Goal: Task Accomplishment & Management: Use online tool/utility

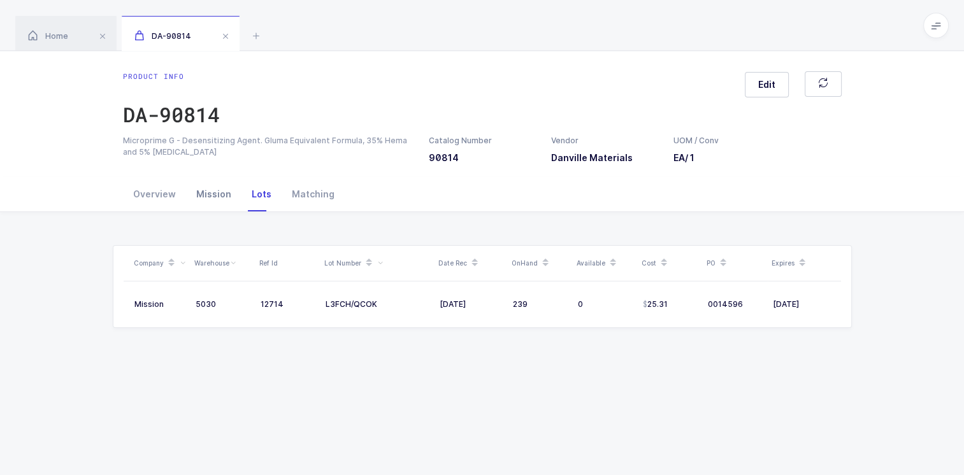
click at [205, 194] on div "Mission" at bounding box center [213, 194] width 55 height 34
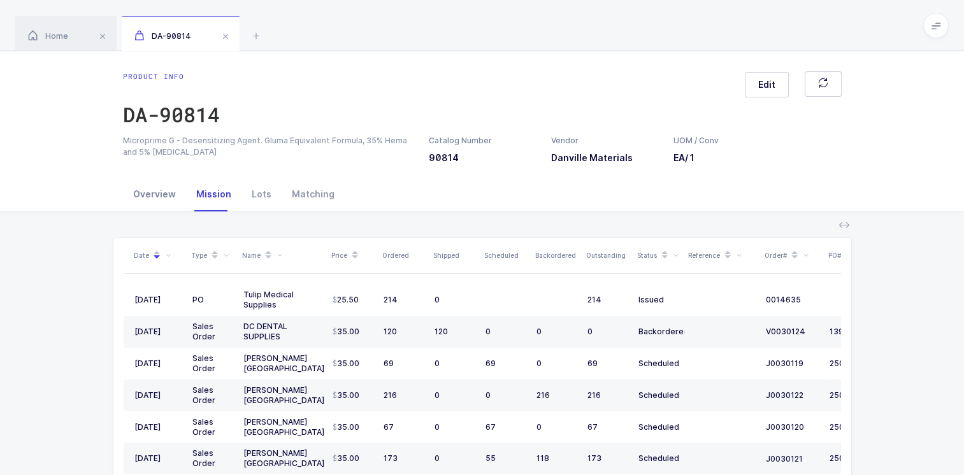
click at [155, 191] on div "Overview" at bounding box center [154, 194] width 63 height 34
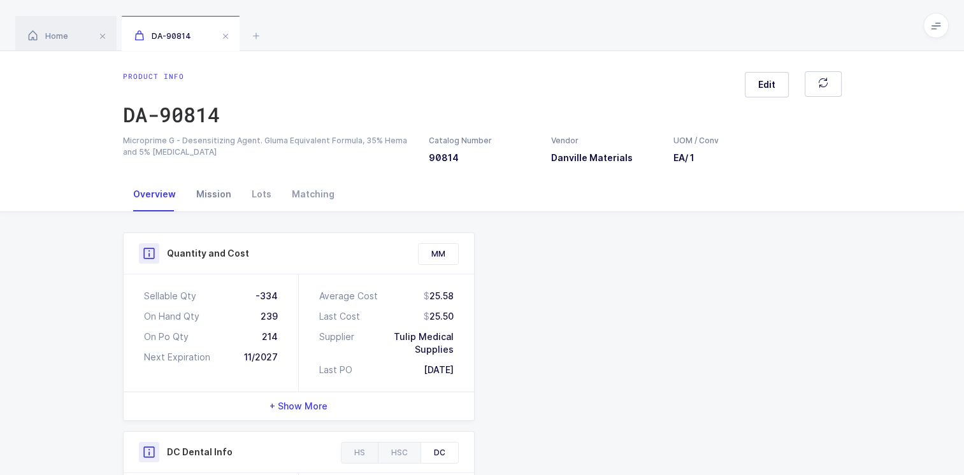
click at [213, 192] on div "Mission" at bounding box center [213, 194] width 55 height 34
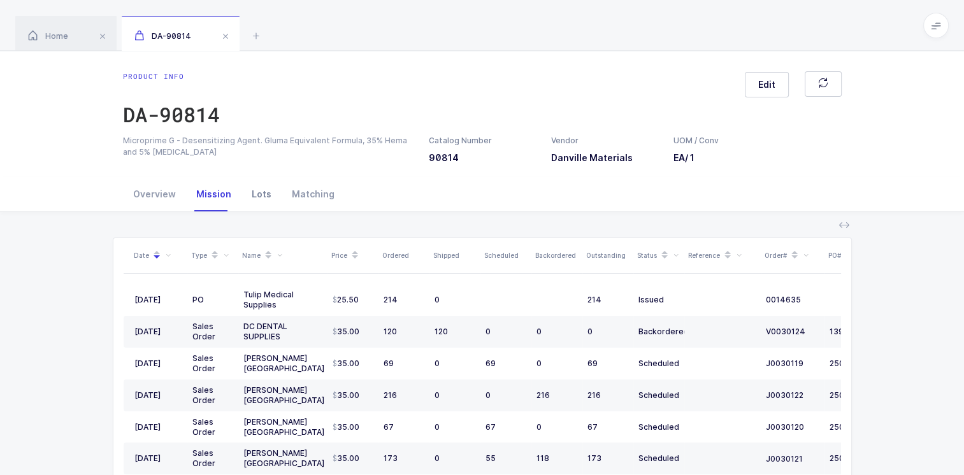
click at [256, 190] on div "Lots" at bounding box center [261, 194] width 40 height 34
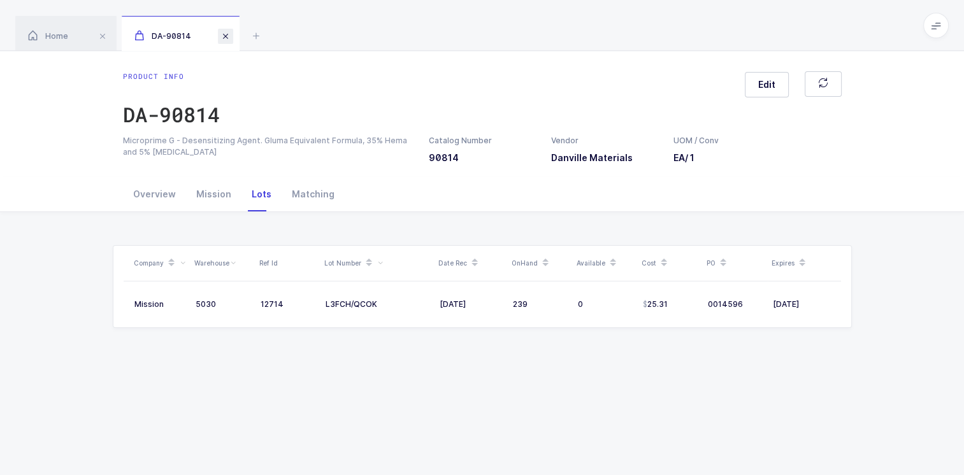
click at [224, 41] on span at bounding box center [225, 36] width 15 height 15
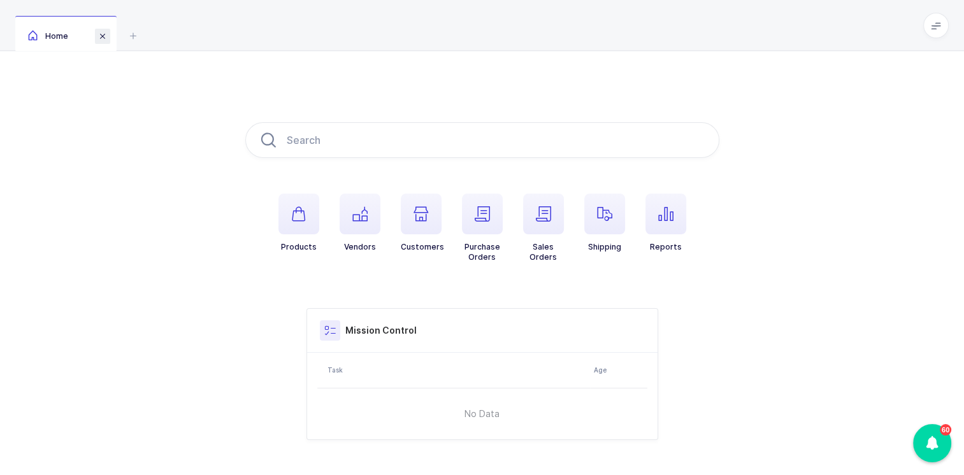
click at [104, 37] on span at bounding box center [102, 36] width 15 height 15
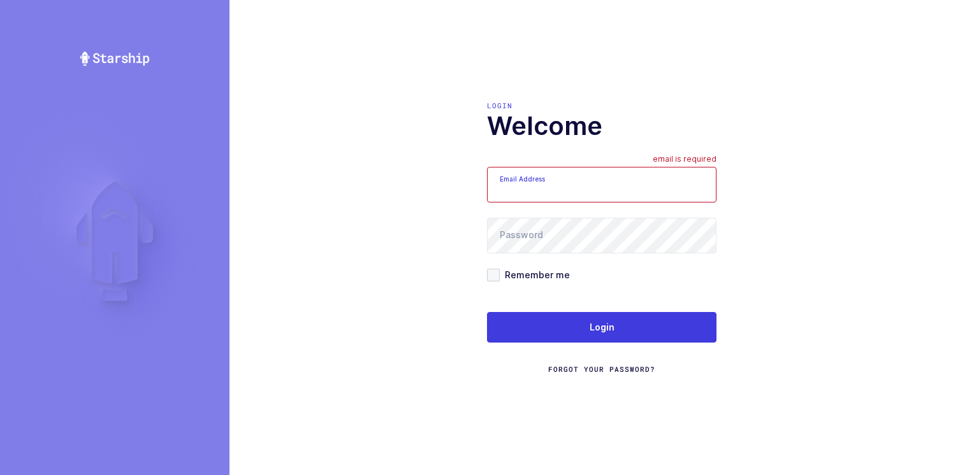
type input "[PERSON_NAME][EMAIL_ADDRESS][DOMAIN_NAME]"
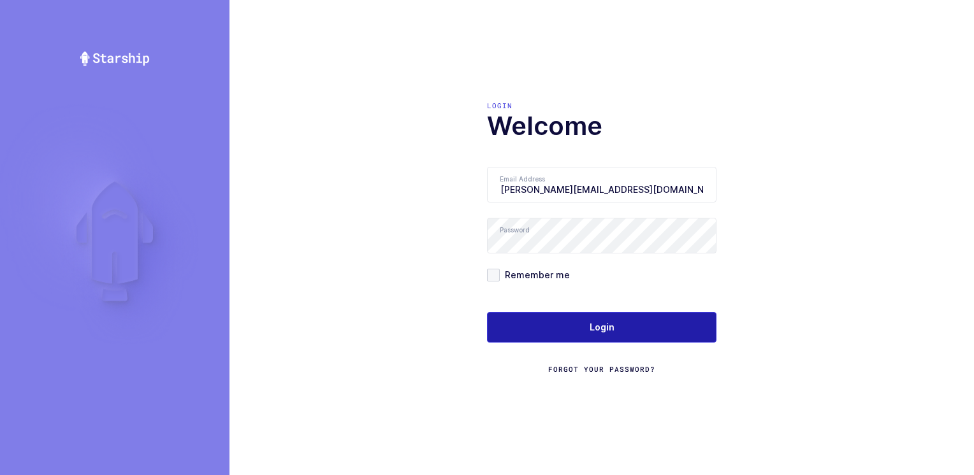
click at [565, 330] on button "Login" at bounding box center [601, 327] width 229 height 31
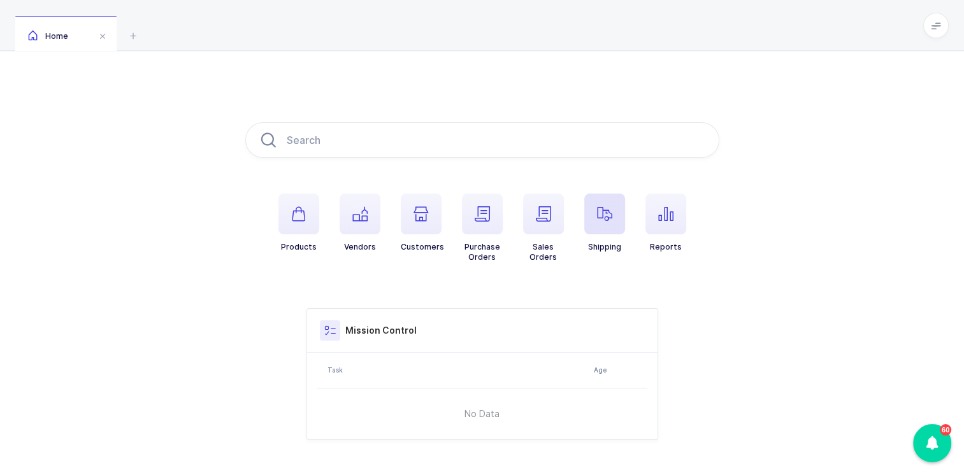
click at [600, 223] on span "button" at bounding box center [604, 214] width 41 height 41
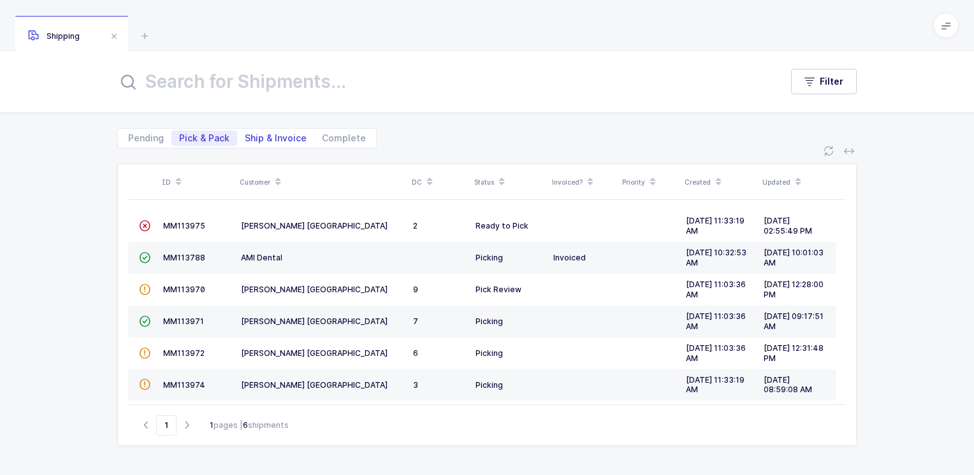
click at [280, 138] on span "Ship & Invoice" at bounding box center [276, 138] width 62 height 9
click at [245, 138] on input "Ship & Invoice" at bounding box center [241, 135] width 8 height 8
radio input "true"
radio input "false"
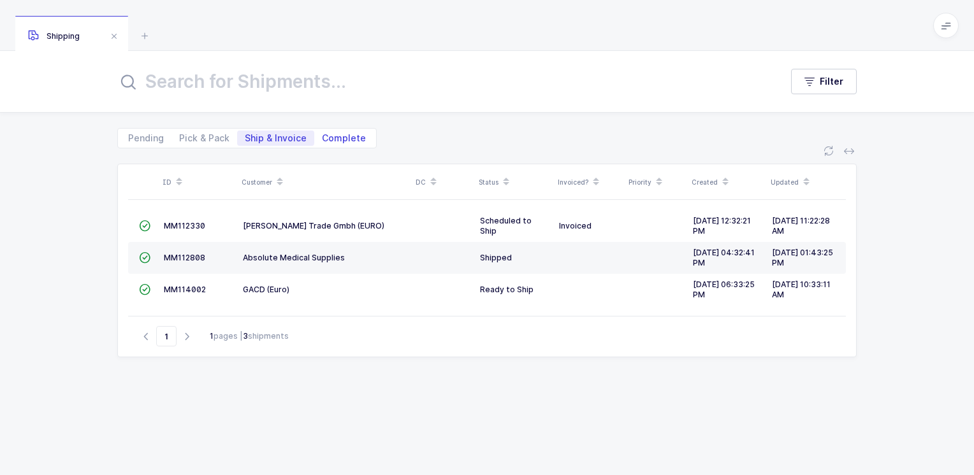
click at [356, 137] on span "Complete" at bounding box center [344, 138] width 44 height 9
click at [322, 137] on input "Complete" at bounding box center [318, 135] width 8 height 8
radio input "true"
radio input "false"
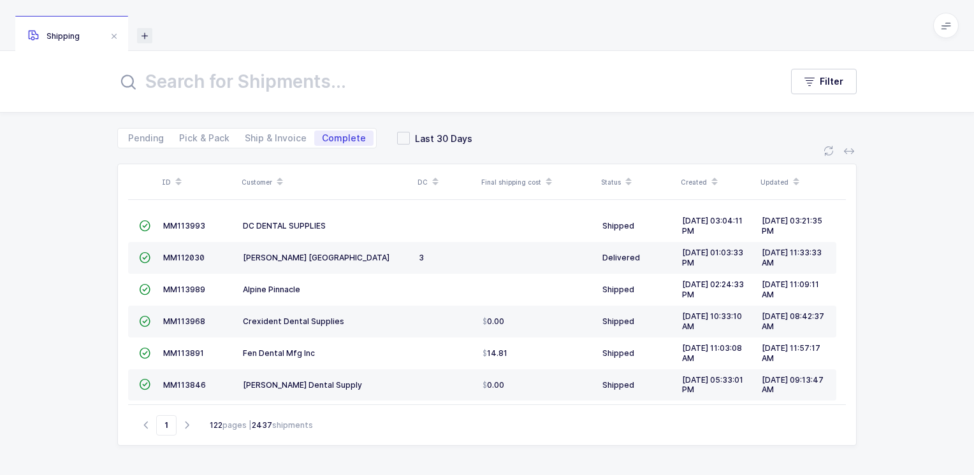
click at [143, 34] on icon at bounding box center [144, 35] width 15 height 15
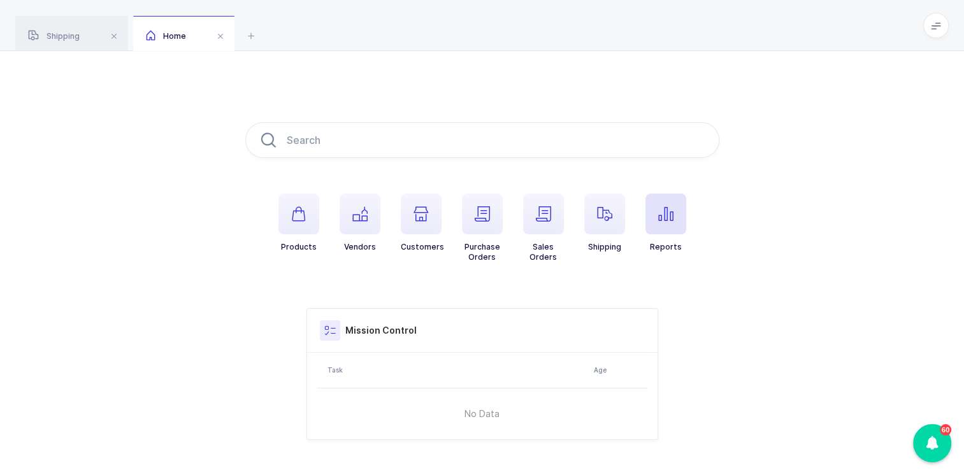
click at [663, 206] on icon "button" at bounding box center [665, 213] width 15 height 15
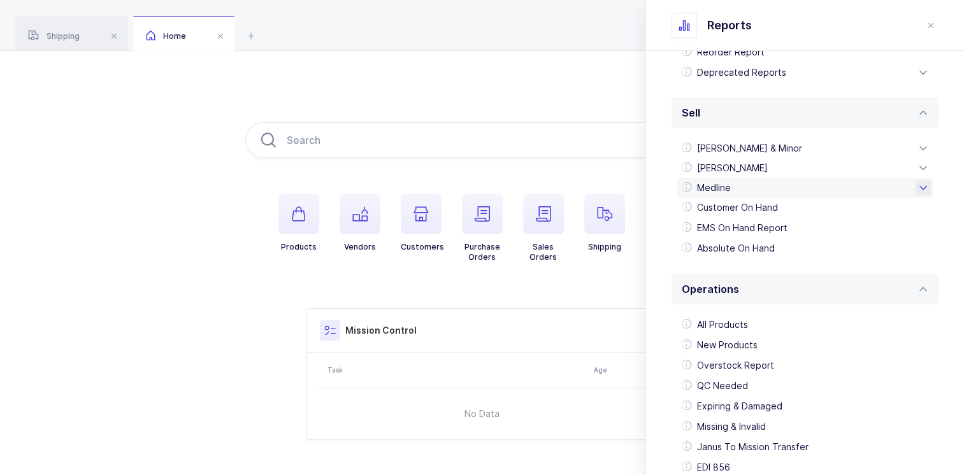
scroll to position [254, 0]
click at [802, 208] on div "Customer On Hand" at bounding box center [805, 207] width 257 height 20
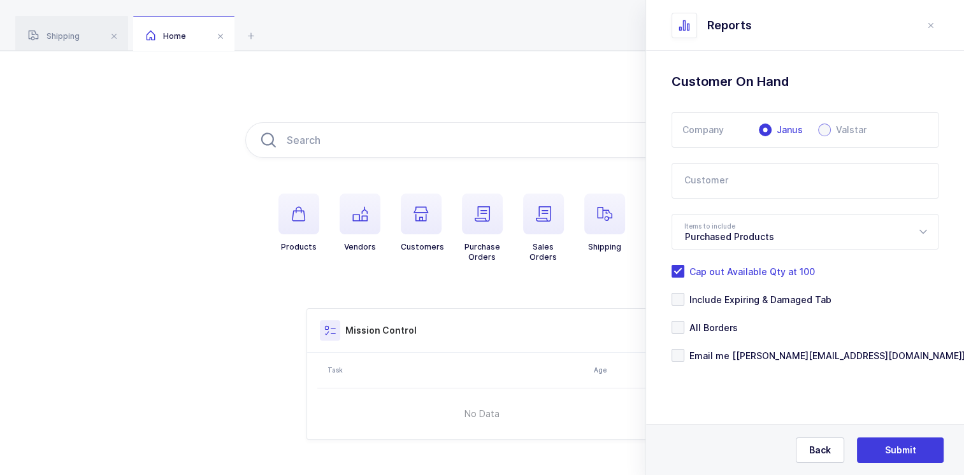
click at [821, 129] on span at bounding box center [824, 130] width 13 height 13
click at [821, 129] on input "Valstar" at bounding box center [824, 130] width 13 height 13
radio input "true"
radio input "false"
radio input "true"
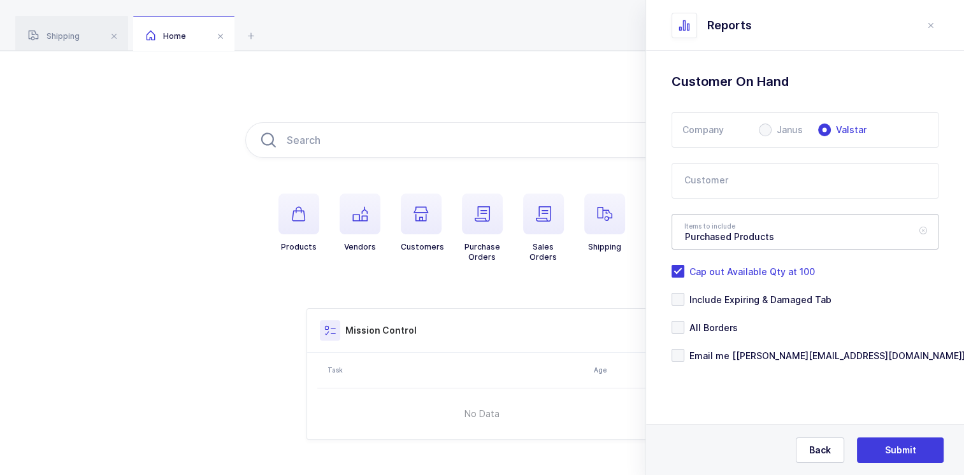
click at [921, 228] on icon at bounding box center [923, 232] width 16 height 36
click at [920, 231] on icon at bounding box center [923, 232] width 16 height 36
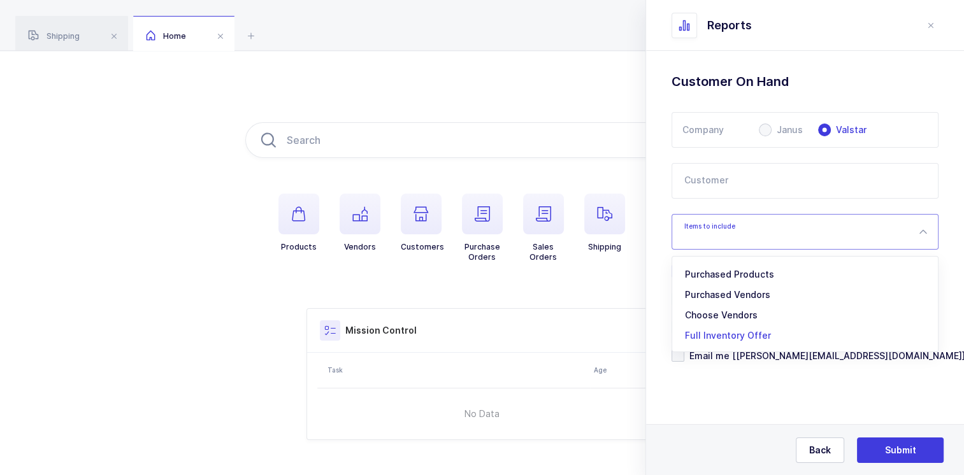
click at [707, 336] on span "Full Inventory Offer" at bounding box center [728, 335] width 86 height 11
type input "Full Inventory Offer"
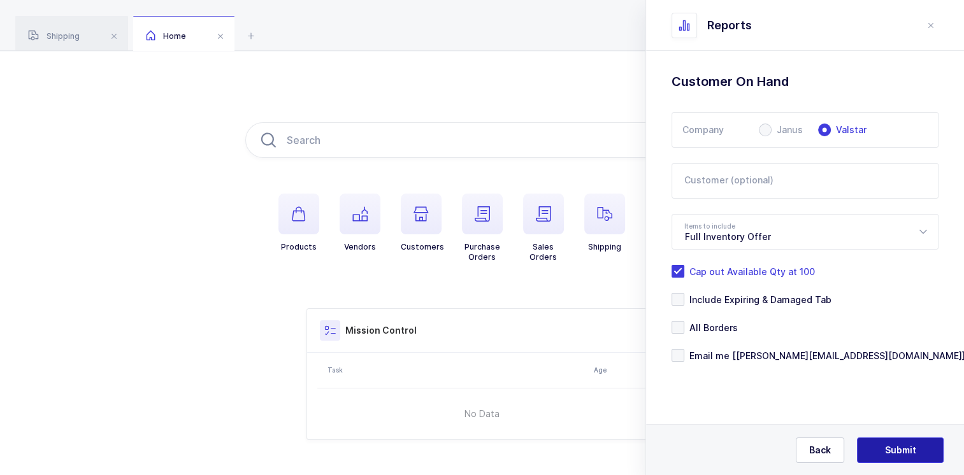
click at [887, 450] on span "Submit" at bounding box center [900, 450] width 31 height 13
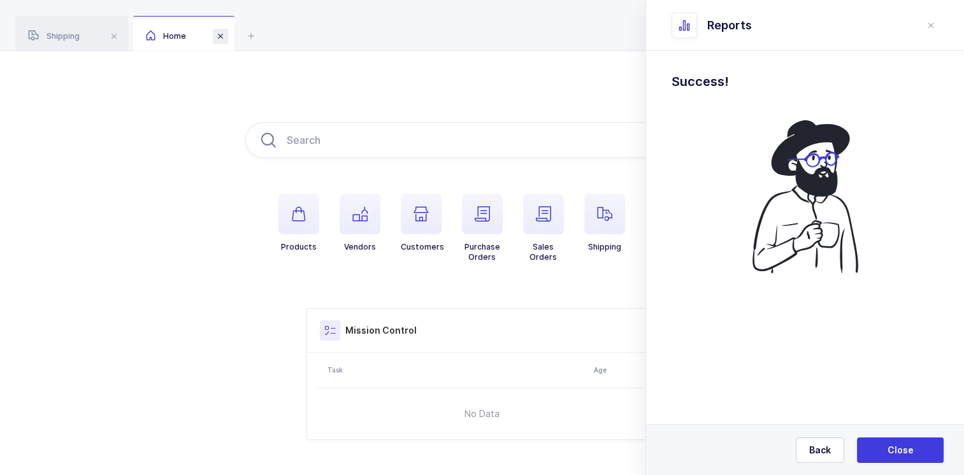
click at [220, 34] on span at bounding box center [220, 36] width 15 height 15
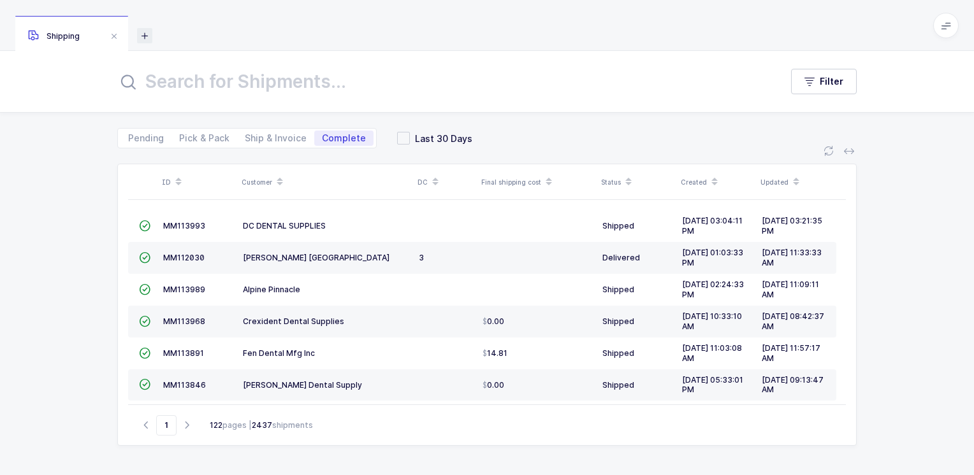
click at [149, 40] on icon at bounding box center [144, 35] width 15 height 15
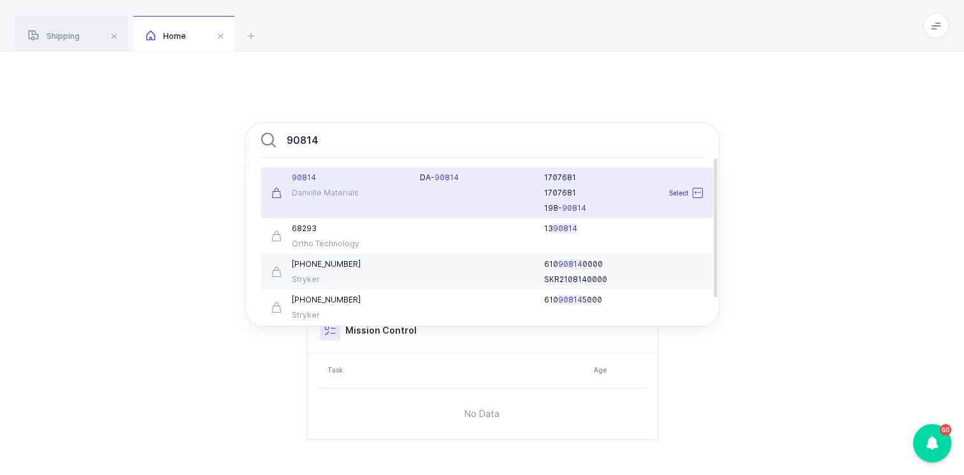
type input "90814"
click at [372, 195] on div "Danville Materials" at bounding box center [338, 193] width 134 height 10
